Goal: Find contact information: Find contact information

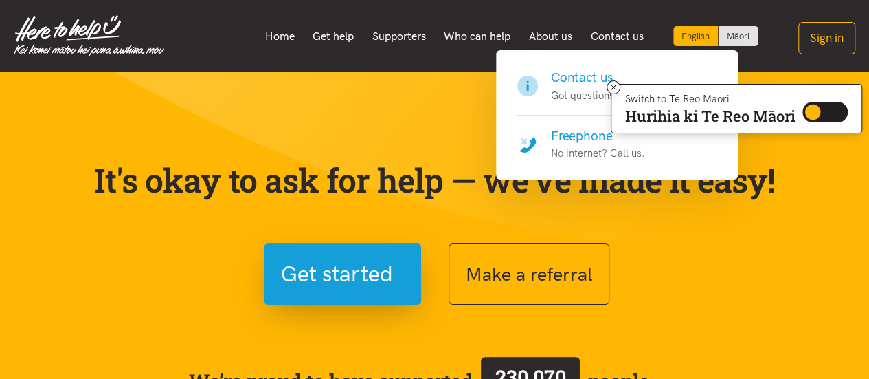
click at [598, 133] on h4 "Freephone" at bounding box center [598, 135] width 94 height 19
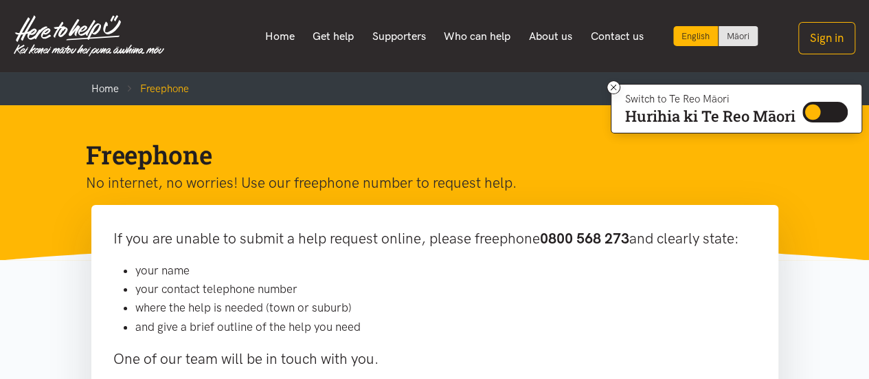
scroll to position [69, 0]
